Goal: Transaction & Acquisition: Purchase product/service

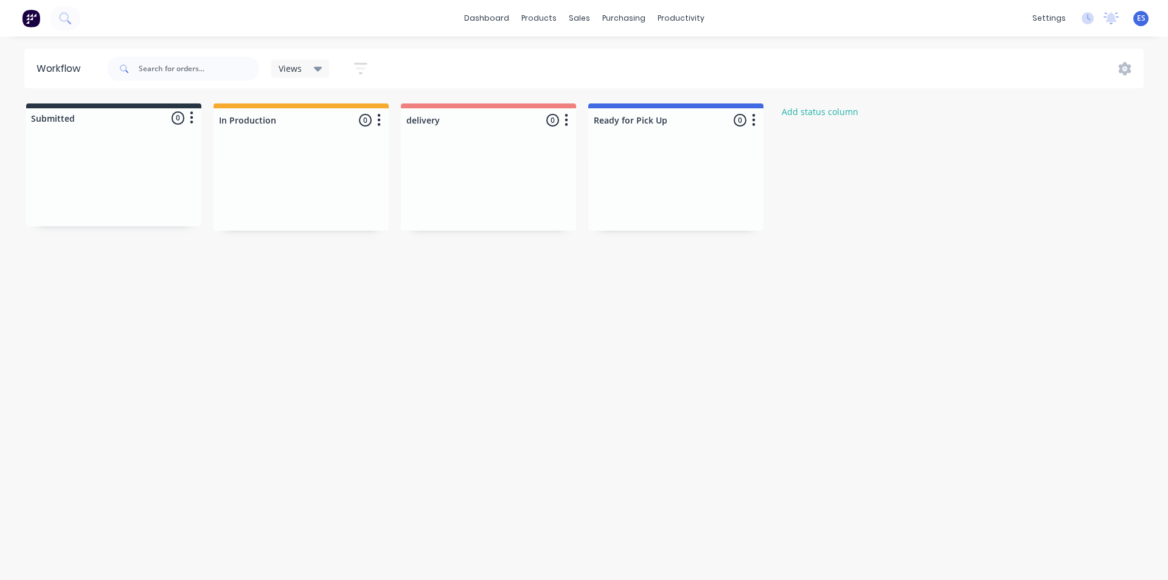
click at [29, 24] on img at bounding box center [31, 18] width 18 height 18
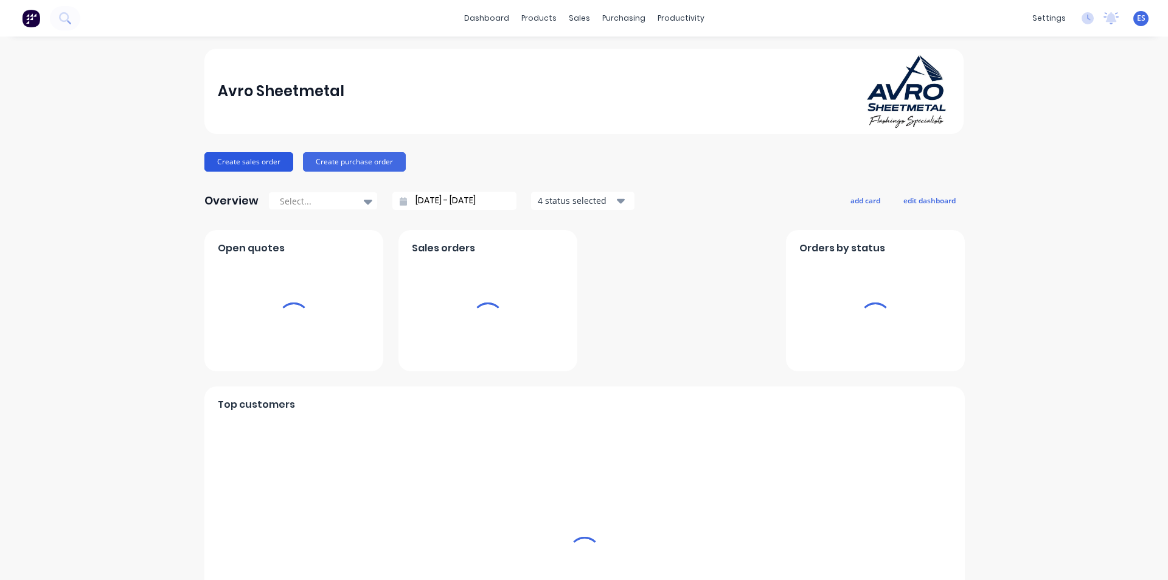
click at [250, 164] on button "Create sales order" at bounding box center [248, 161] width 89 height 19
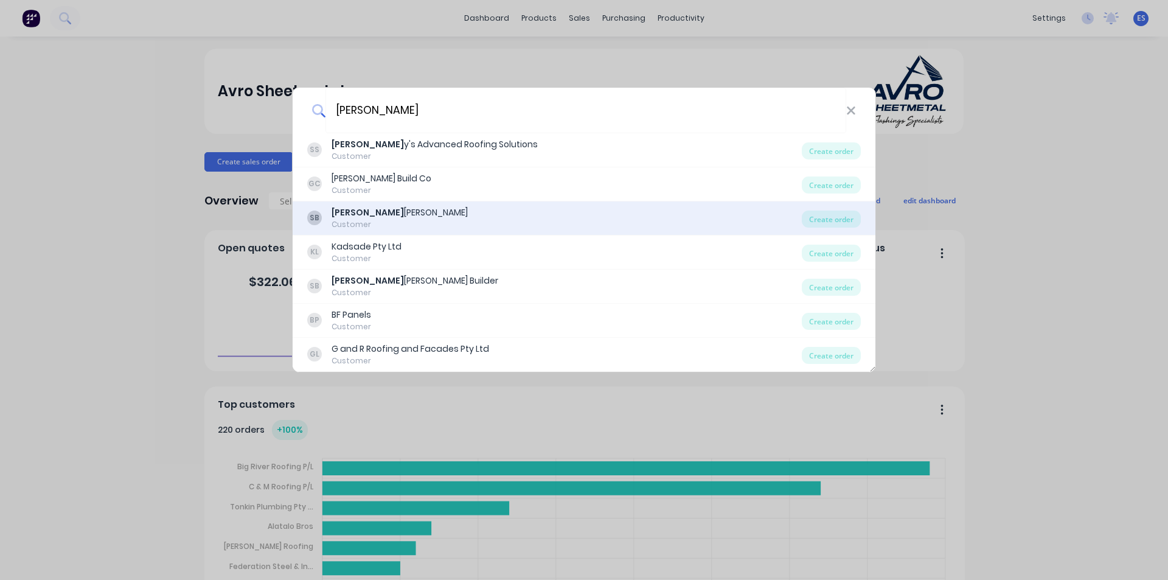
type input "[PERSON_NAME]"
click at [401, 215] on div "[PERSON_NAME] Builder" at bounding box center [400, 212] width 136 height 13
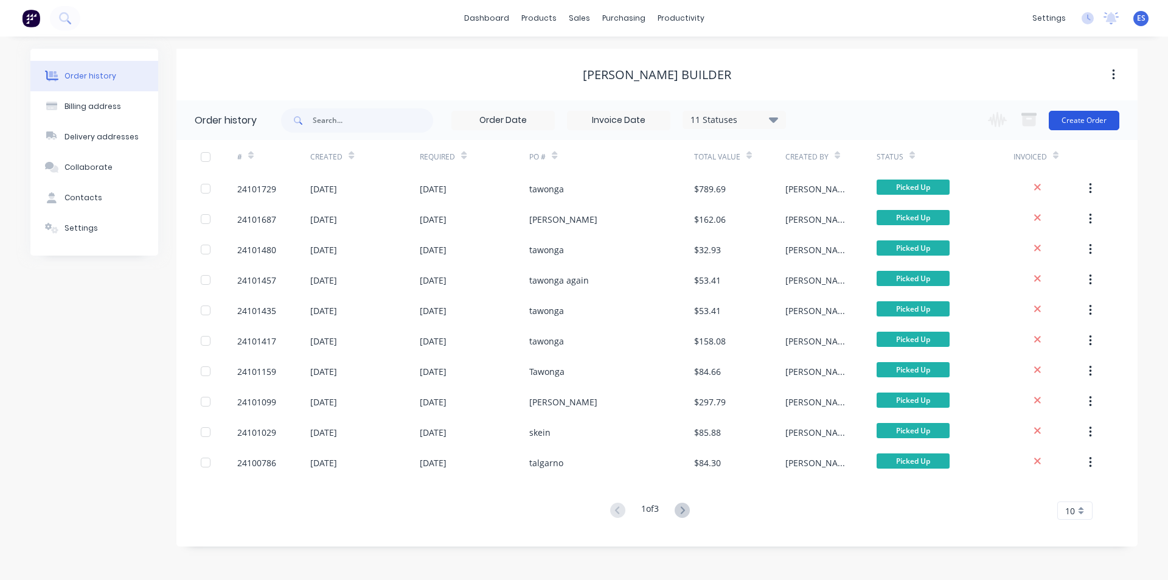
click at [1087, 111] on button "Create Order" at bounding box center [1084, 120] width 71 height 19
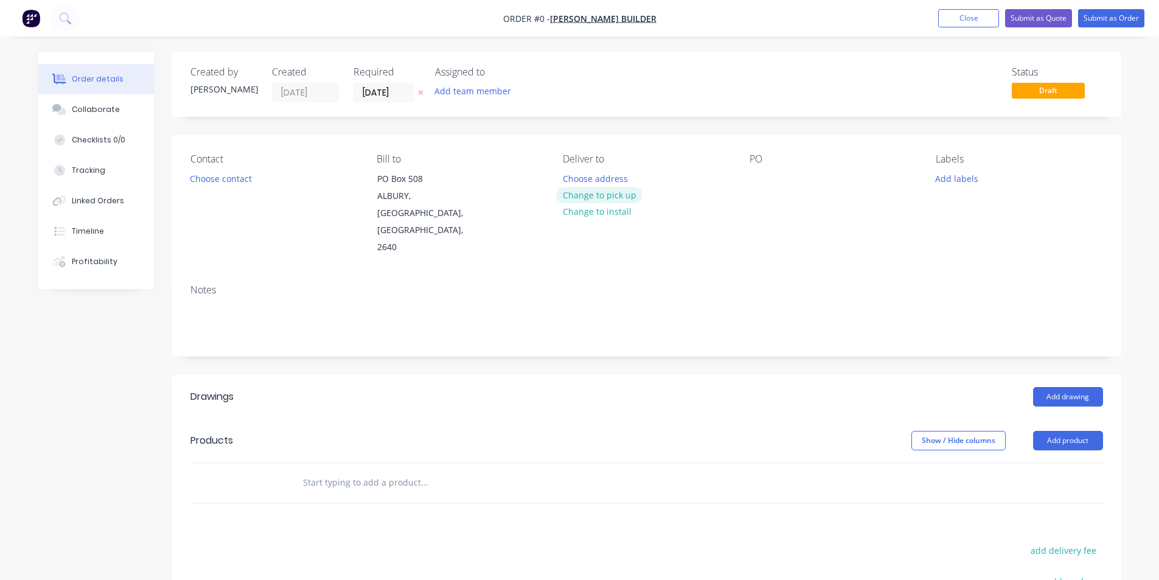
click at [600, 193] on button "Change to pick up" at bounding box center [599, 195] width 86 height 16
click at [234, 181] on button "Choose contact" at bounding box center [220, 178] width 75 height 16
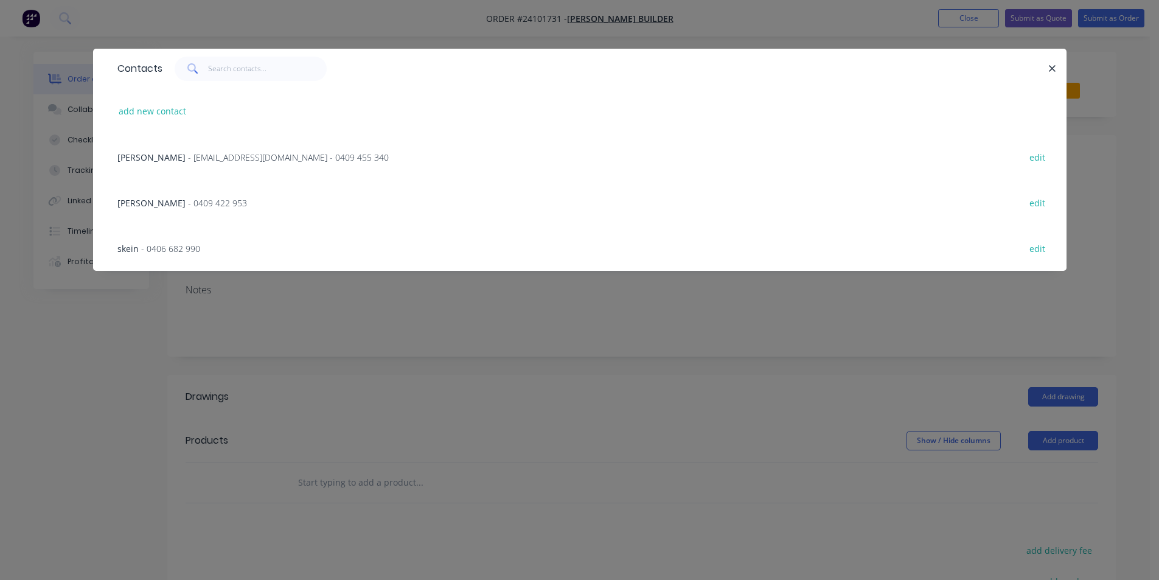
click at [188, 206] on span "- 0409 422 953" at bounding box center [217, 203] width 59 height 12
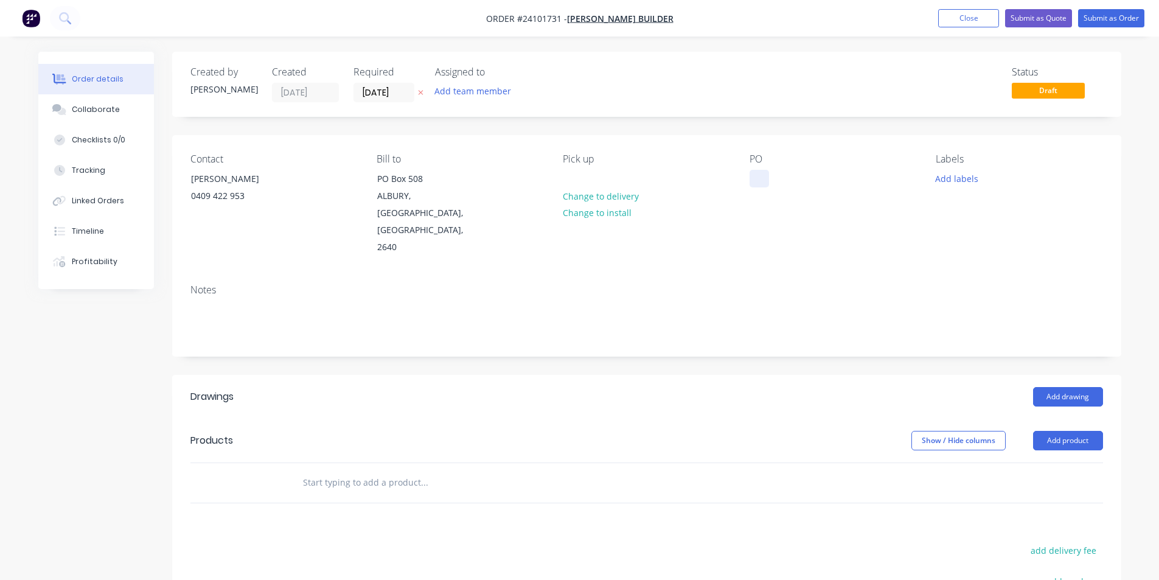
click at [758, 178] on div at bounding box center [758, 179] width 19 height 18
click at [1077, 387] on button "Add drawing" at bounding box center [1068, 396] width 70 height 19
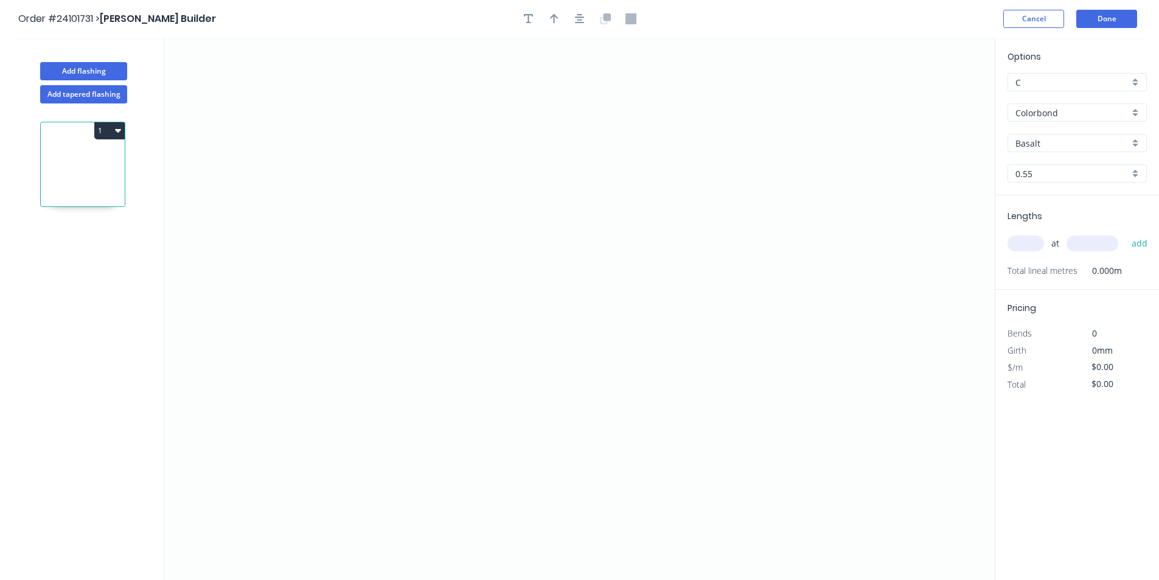
click at [1057, 111] on input "Colorbond" at bounding box center [1072, 112] width 114 height 13
click at [1039, 195] on div "Zincalume" at bounding box center [1077, 199] width 138 height 21
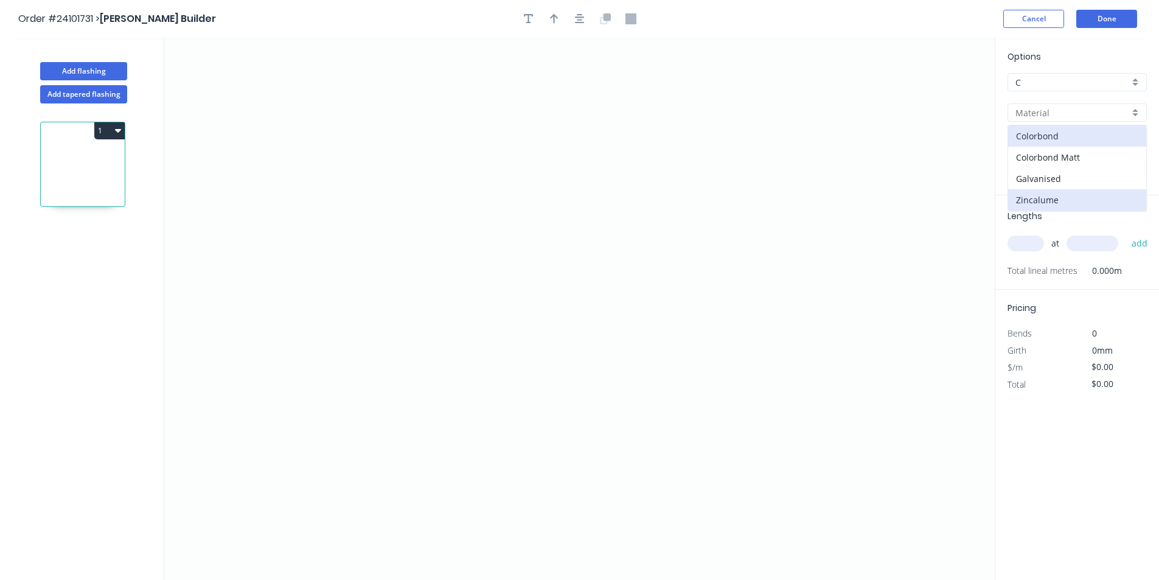
type input "Zincalume"
click at [1046, 176] on input "0.55" at bounding box center [1072, 173] width 114 height 13
click at [1039, 237] on div "0.95" at bounding box center [1077, 239] width 138 height 21
type input "0.95"
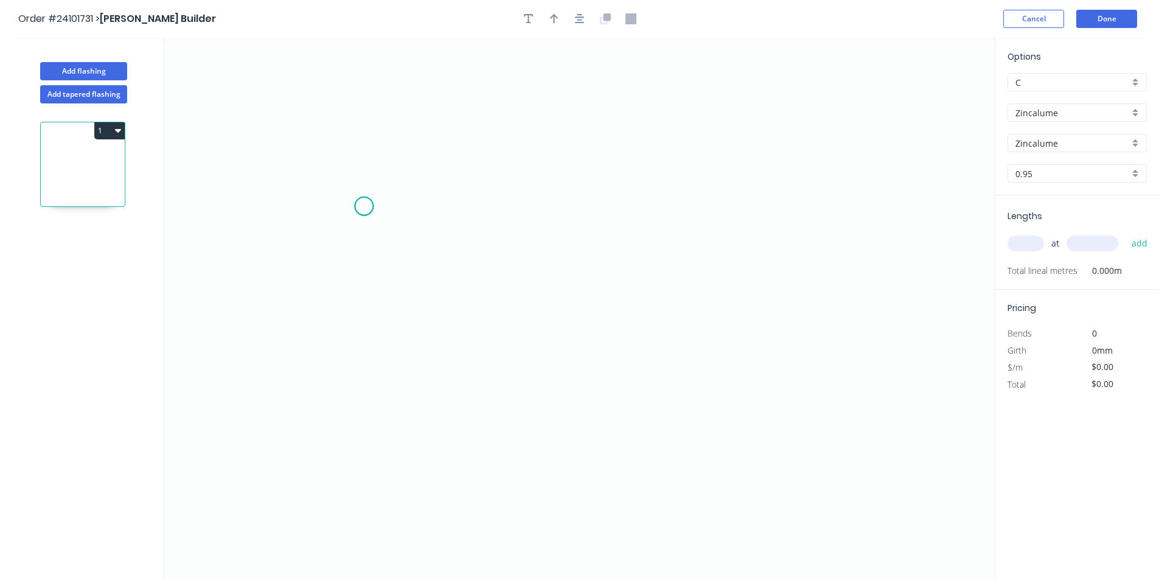
click at [364, 206] on icon "0" at bounding box center [579, 309] width 830 height 542
click at [716, 218] on icon "0" at bounding box center [579, 309] width 830 height 542
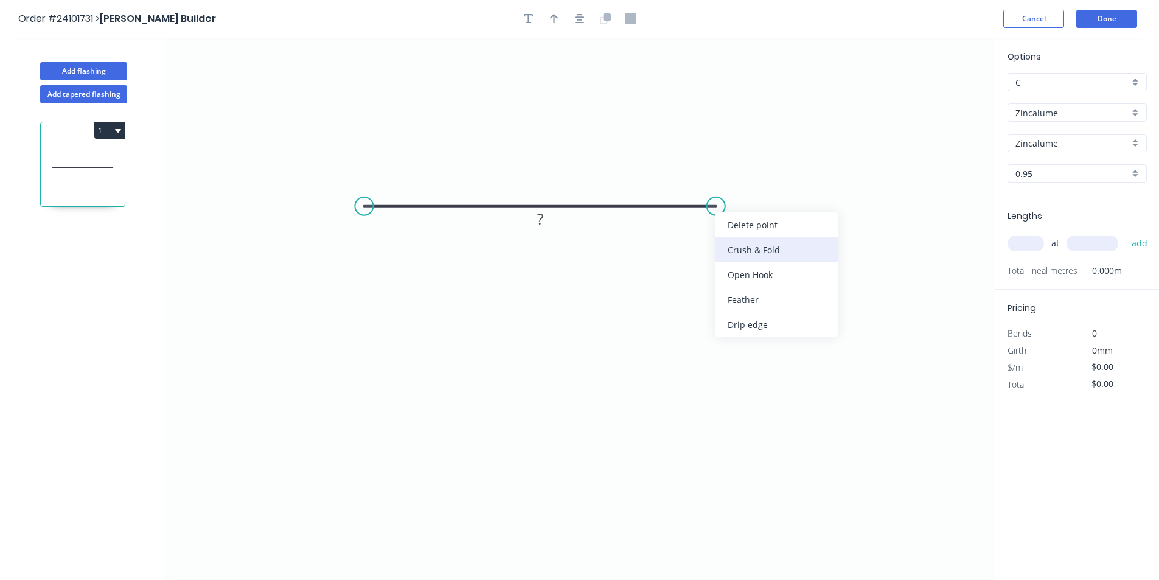
click at [746, 255] on div "Crush & Fold" at bounding box center [776, 249] width 122 height 25
click at [734, 173] on tspan "10" at bounding box center [739, 174] width 17 height 20
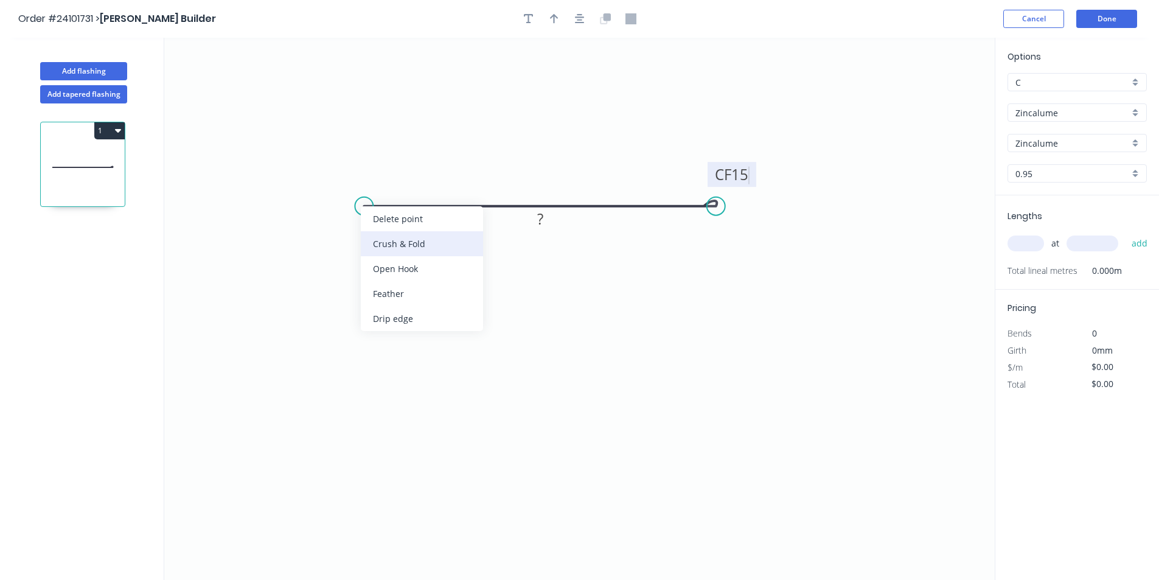
click at [408, 238] on div "Crush & Fold" at bounding box center [422, 243] width 122 height 25
click at [393, 176] on tspan "10" at bounding box center [388, 174] width 17 height 20
click at [395, 245] on div "Flip bend" at bounding box center [427, 250] width 122 height 25
click at [543, 220] on rect at bounding box center [540, 219] width 24 height 17
click at [1035, 250] on input "text" at bounding box center [1025, 243] width 37 height 16
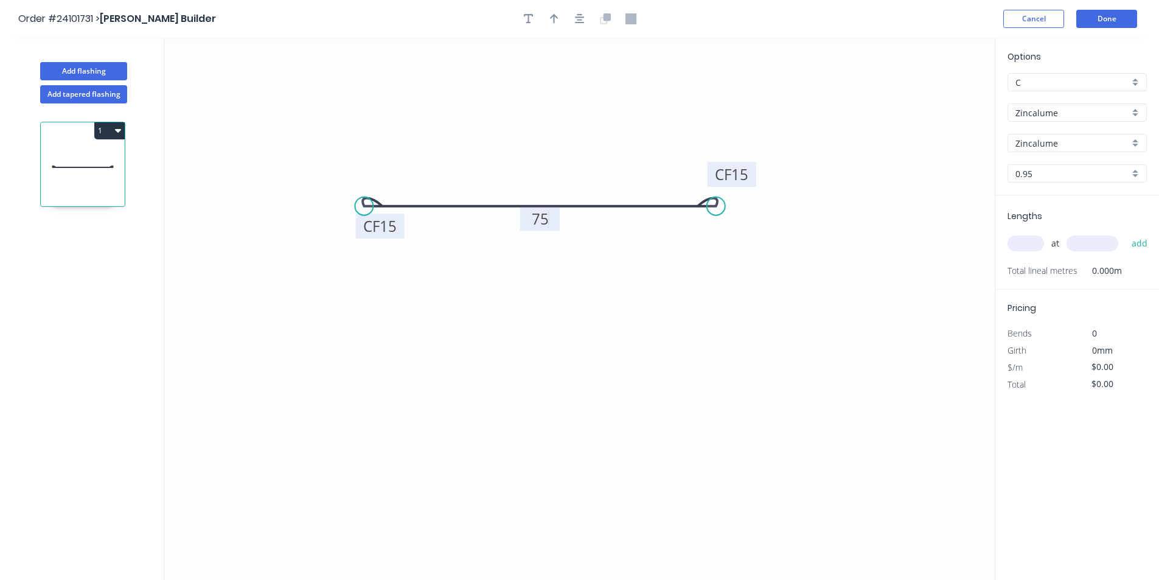
type input "$13.90"
type input "1"
click at [1110, 246] on input "text" at bounding box center [1092, 243] width 52 height 16
type input "3000"
click at [1125, 233] on button "add" at bounding box center [1139, 243] width 29 height 21
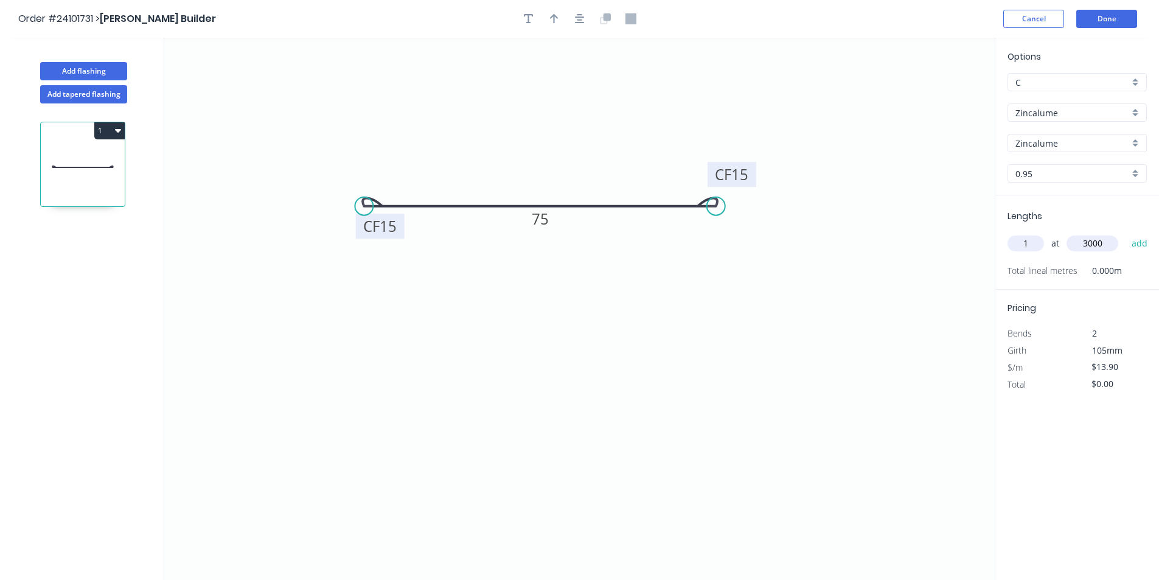
type input "$41.70"
click at [1118, 13] on button "Done" at bounding box center [1106, 19] width 61 height 18
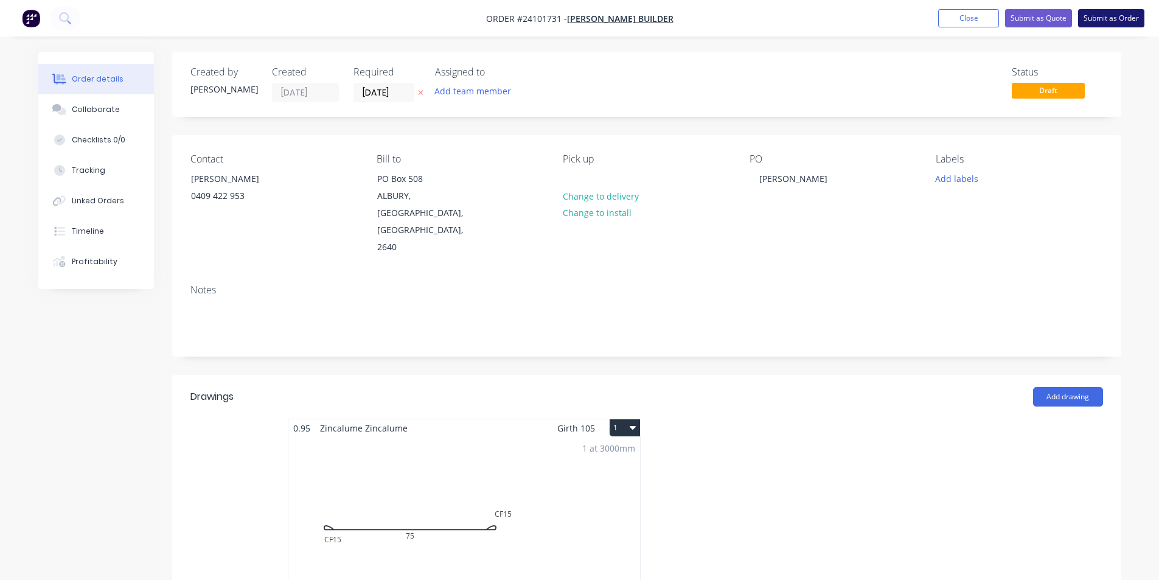
click at [1116, 13] on button "Submit as Order" at bounding box center [1111, 18] width 66 height 18
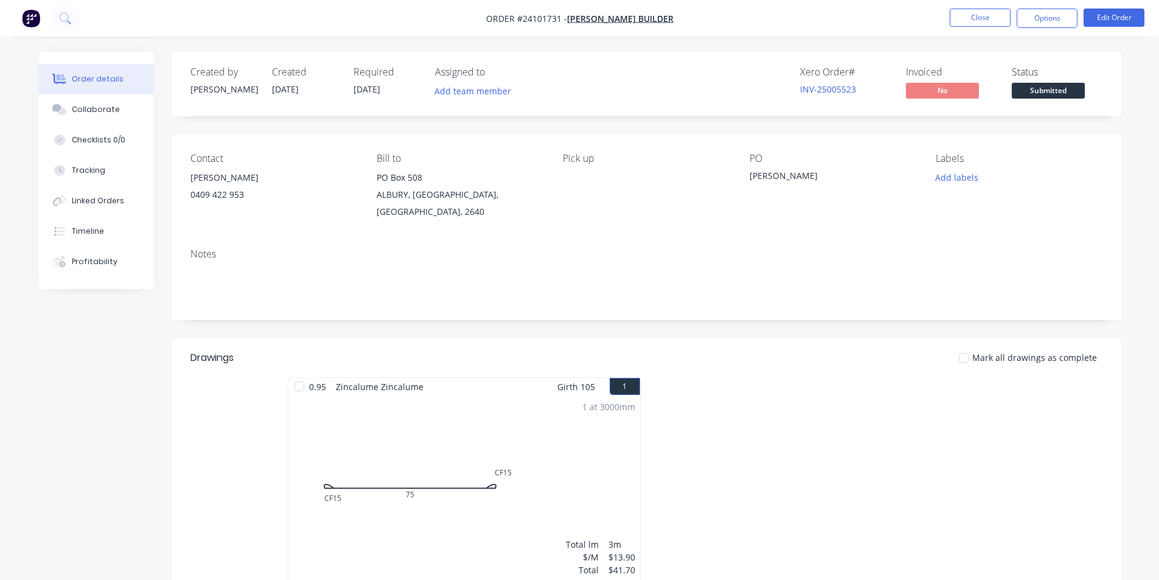
click at [33, 18] on img "button" at bounding box center [31, 18] width 18 height 18
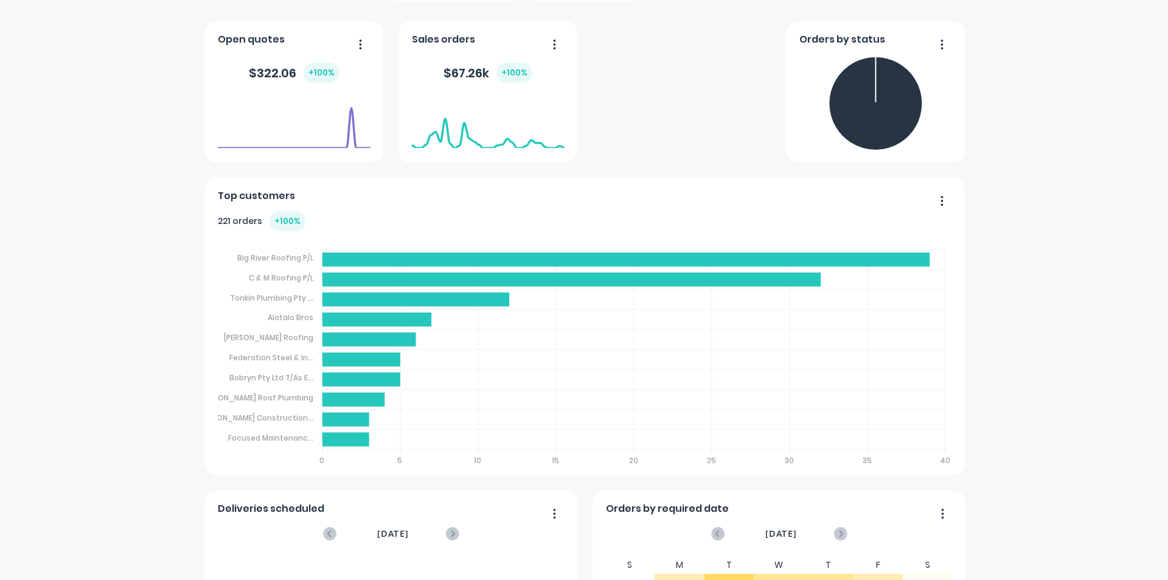
scroll to position [243, 0]
